Goal: Transaction & Acquisition: Purchase product/service

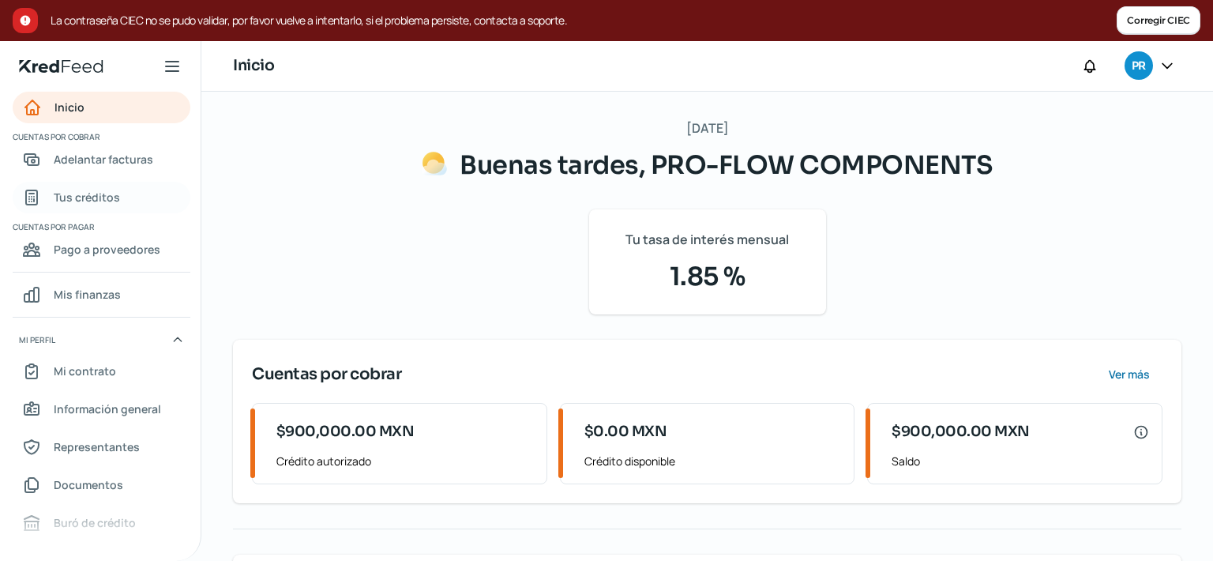
click at [107, 197] on span "Tus créditos" at bounding box center [87, 197] width 66 height 20
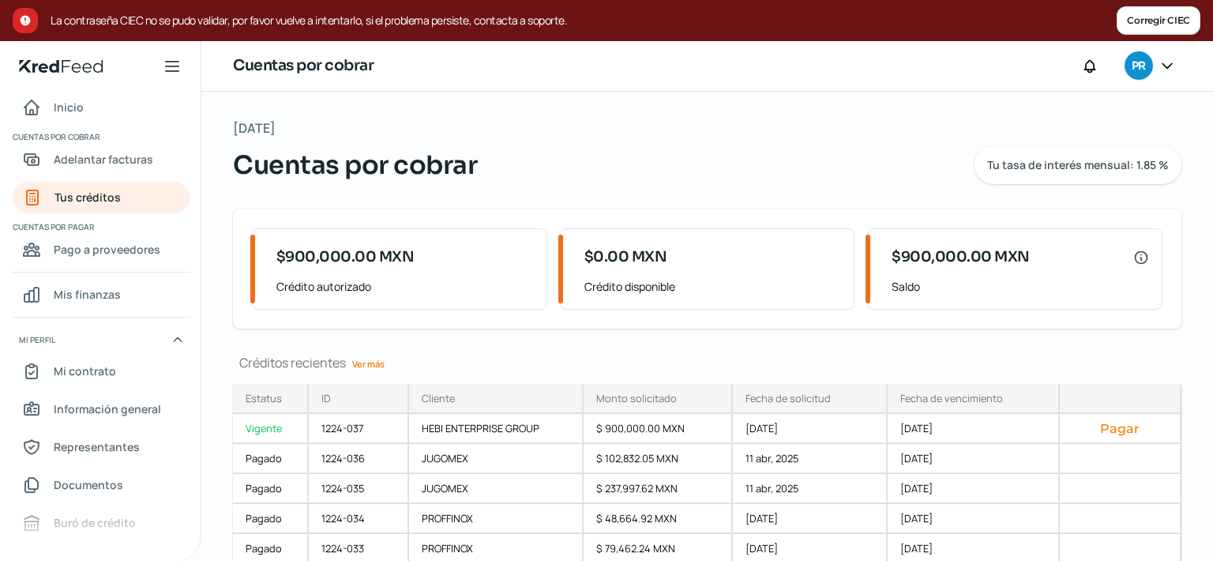
scroll to position [53, 0]
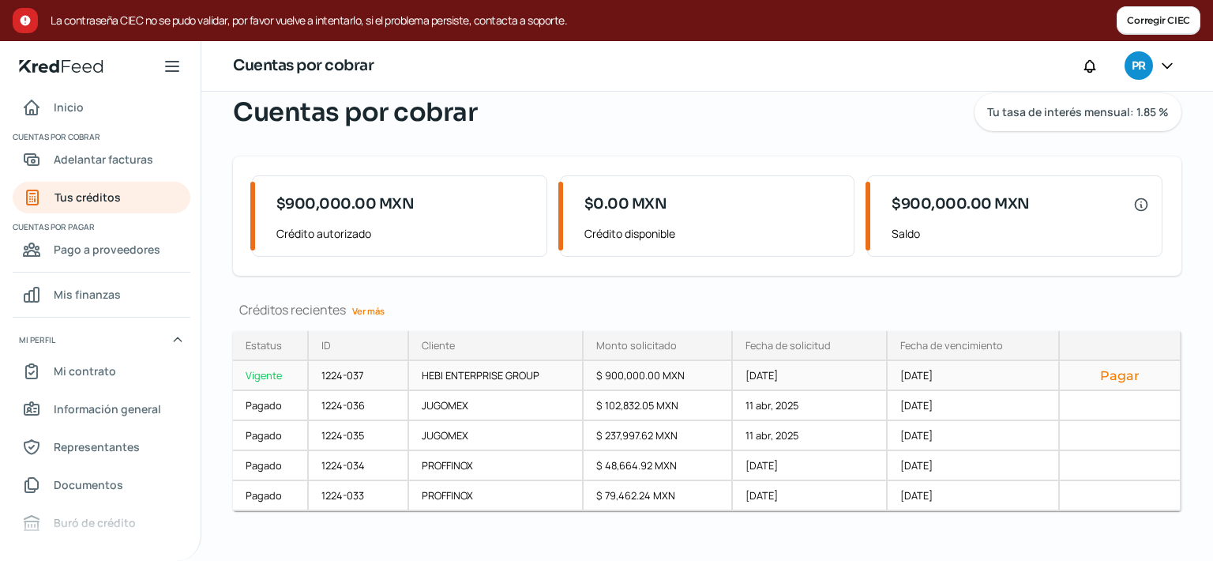
click at [1103, 374] on button "Pagar" at bounding box center [1119, 375] width 95 height 16
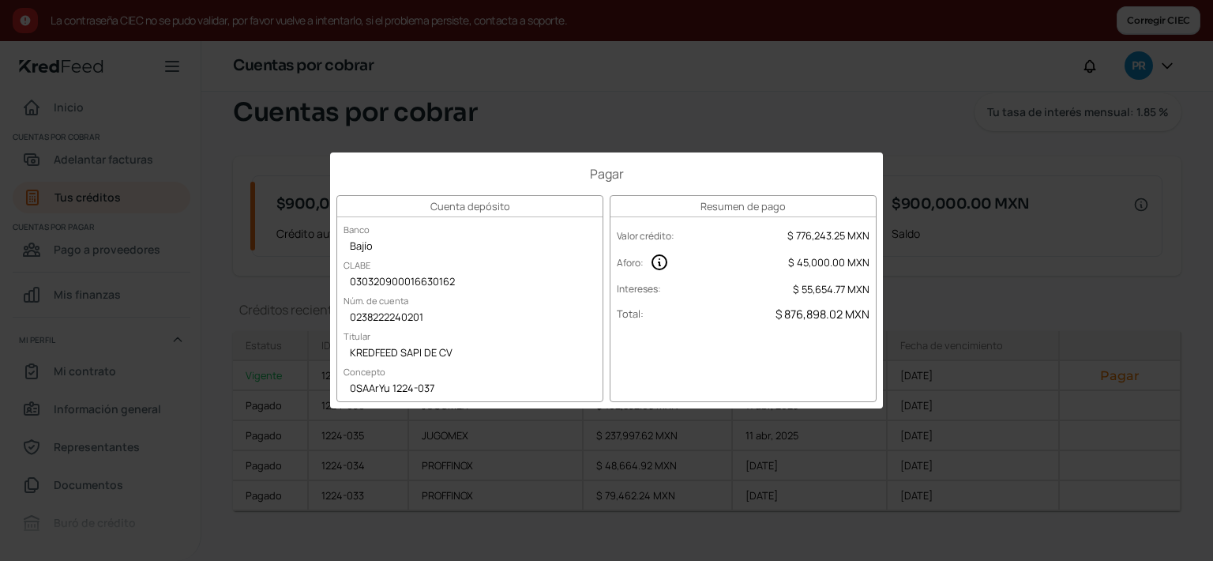
click at [566, 78] on div "Pagar Cuenta depósito Banco Bajío CLABE 030320900016630162 Núm. de cuenta 02382…" at bounding box center [606, 280] width 1213 height 561
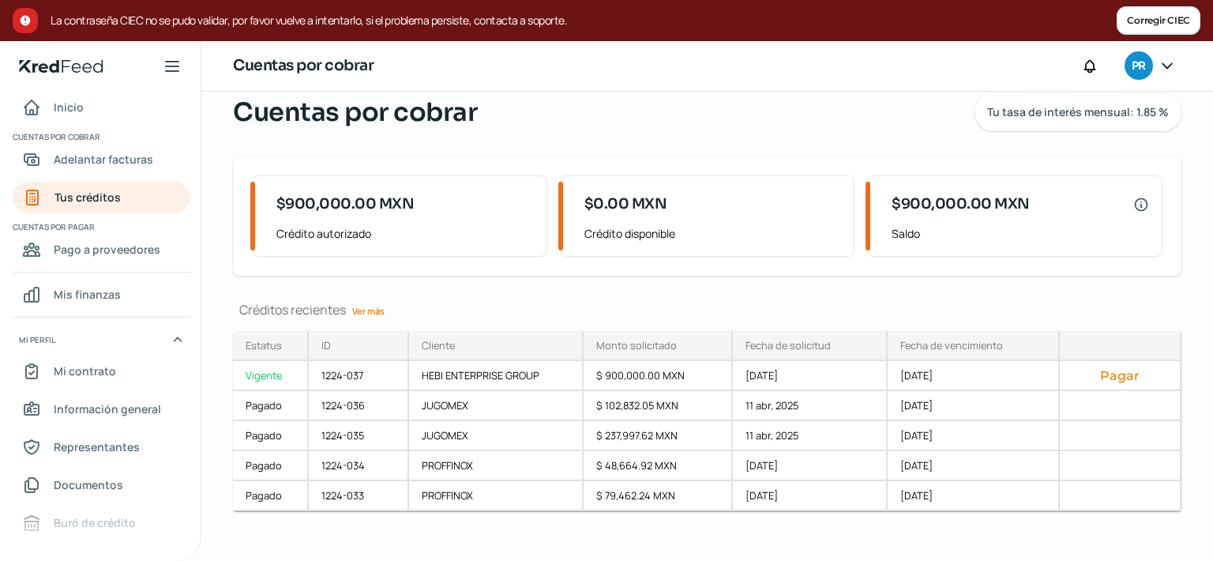
click at [1162, 57] on div at bounding box center [1167, 66] width 28 height 30
click at [1163, 65] on icon at bounding box center [1167, 66] width 16 height 16
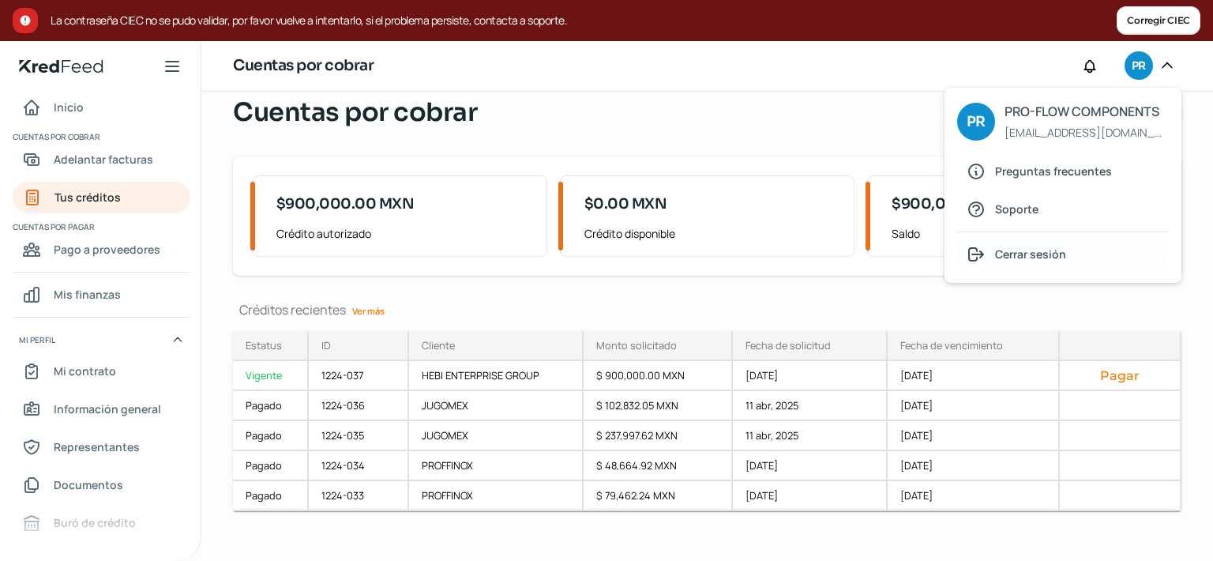
click at [1070, 255] on div "Cerrar sesión" at bounding box center [1063, 254] width 212 height 32
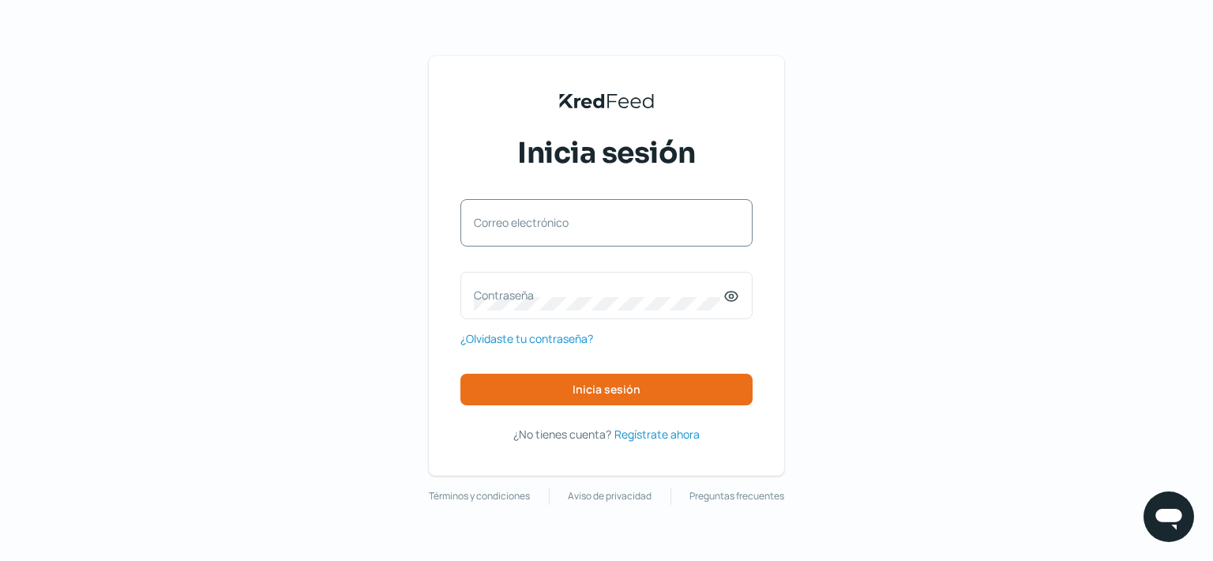
click at [664, 205] on div "Correo electrónico" at bounding box center [606, 222] width 292 height 47
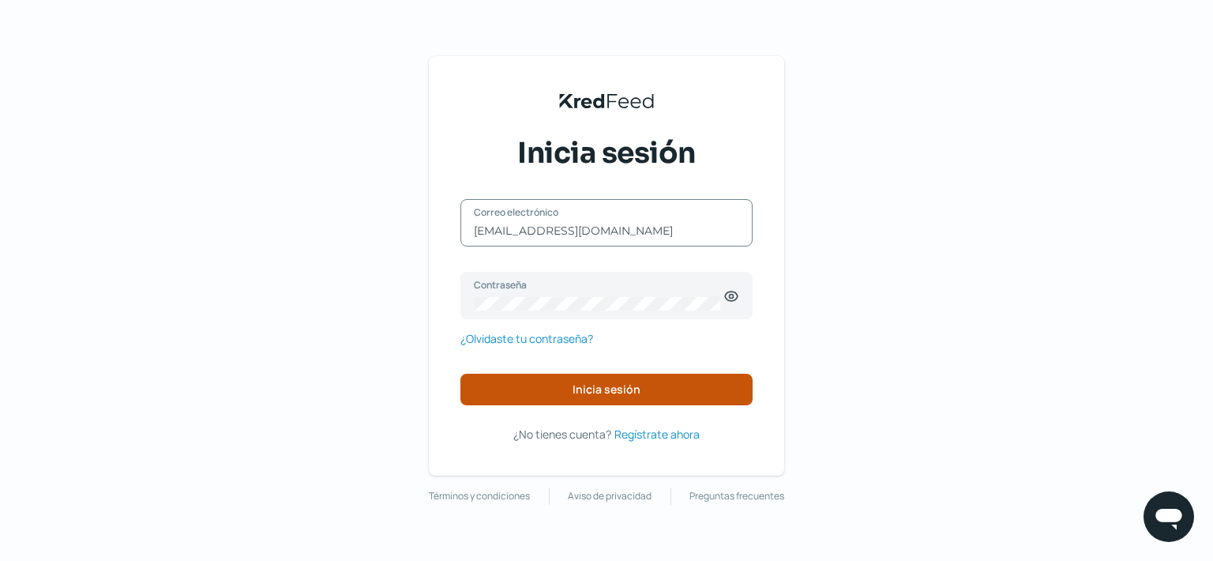
type input "[EMAIL_ADDRESS][DOMAIN_NAME]"
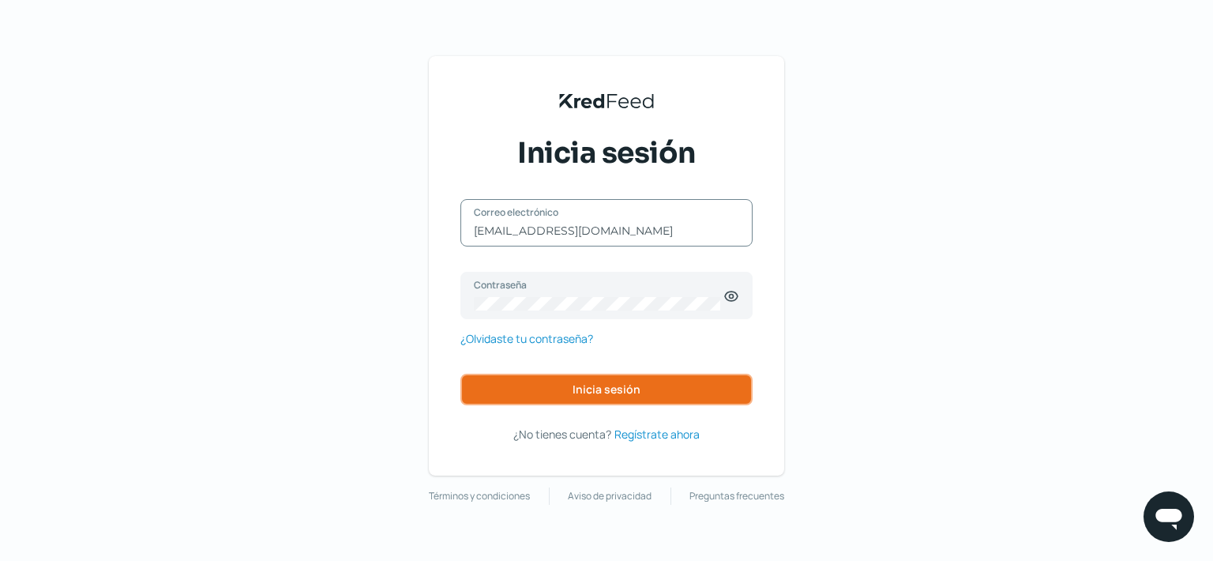
click at [587, 381] on button "Inicia sesión" at bounding box center [606, 389] width 292 height 32
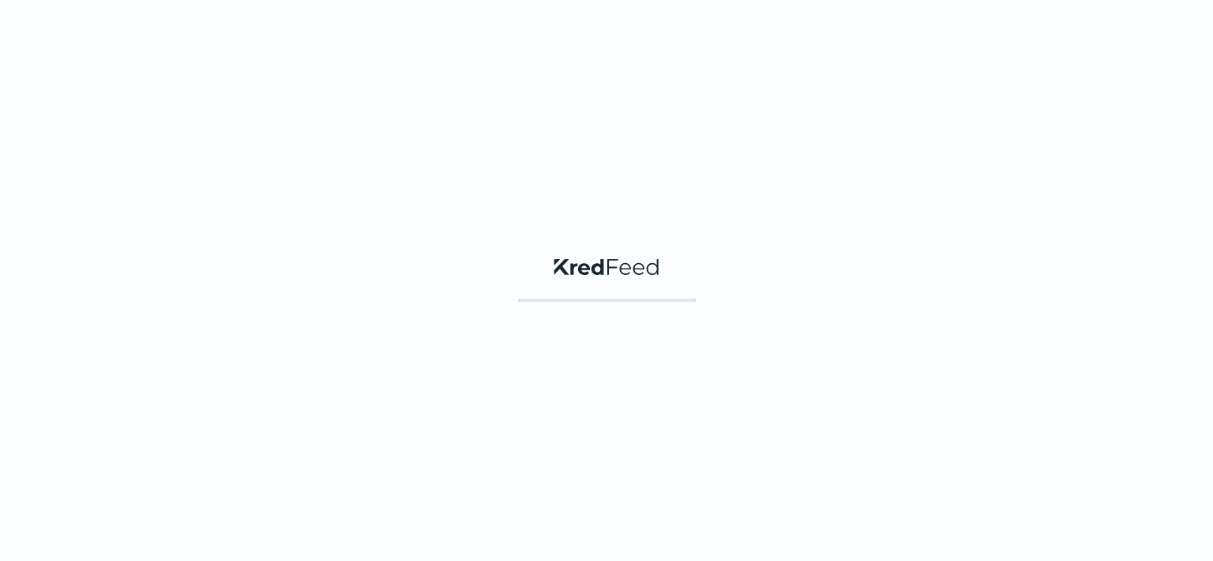
click at [583, 390] on div "KredFeed's Black Logo" at bounding box center [606, 280] width 1213 height 561
